Goal: Task Accomplishment & Management: Complete application form

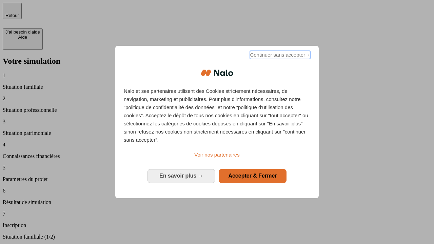
click at [279, 56] on span "Continuer sans accepter →" at bounding box center [280, 55] width 60 height 8
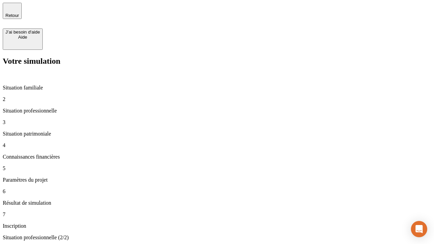
type input "30 000"
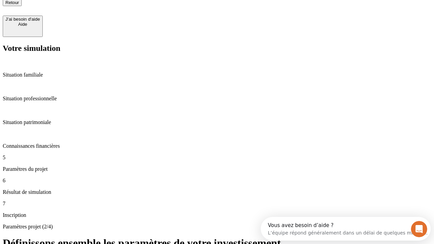
type input "25"
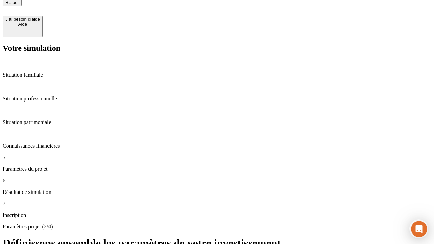
type input "5"
type input "1 000"
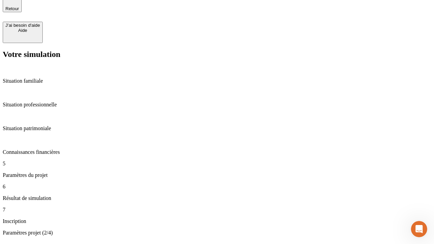
type input "640"
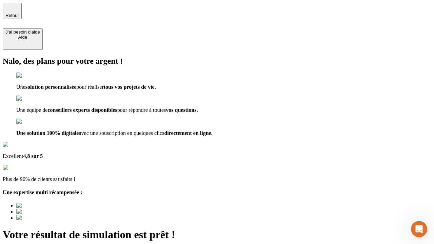
type input "[EMAIL_ADDRESS][PERSON_NAME][DOMAIN_NAME]"
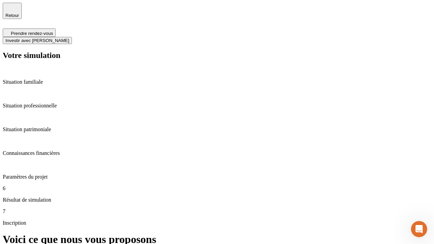
click at [69, 38] on span "Investir avec [PERSON_NAME]" at bounding box center [37, 40] width 64 height 5
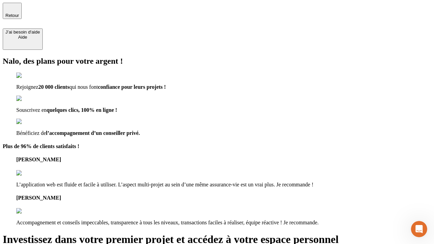
type input "[PERSON_NAME][EMAIL_ADDRESS][DOMAIN_NAME]"
